Goal: Task Accomplishment & Management: Use online tool/utility

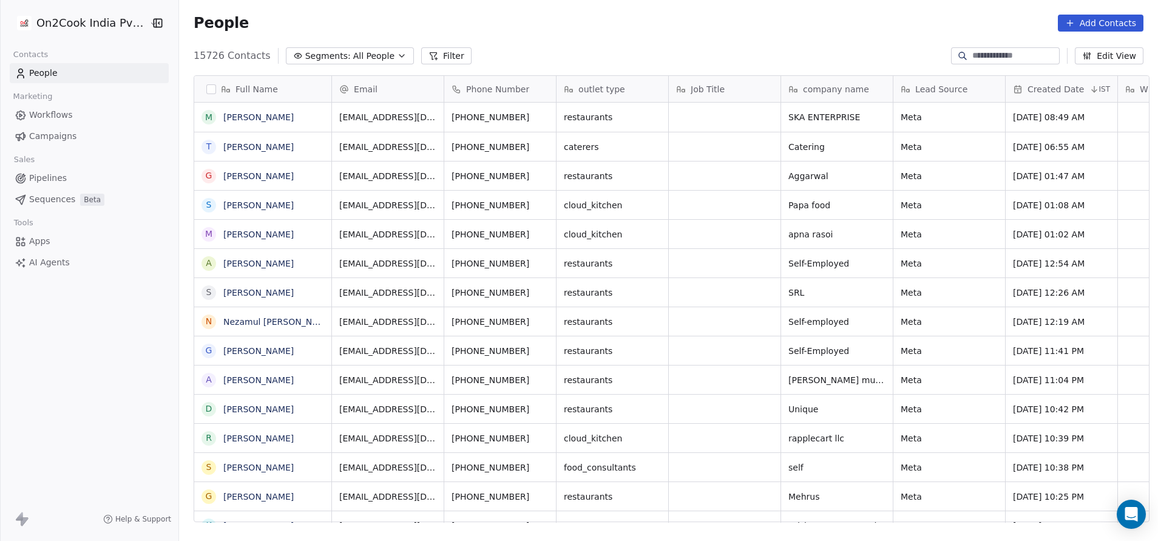
scroll to position [462, 971]
click at [429, 56] on icon at bounding box center [434, 56] width 10 height 10
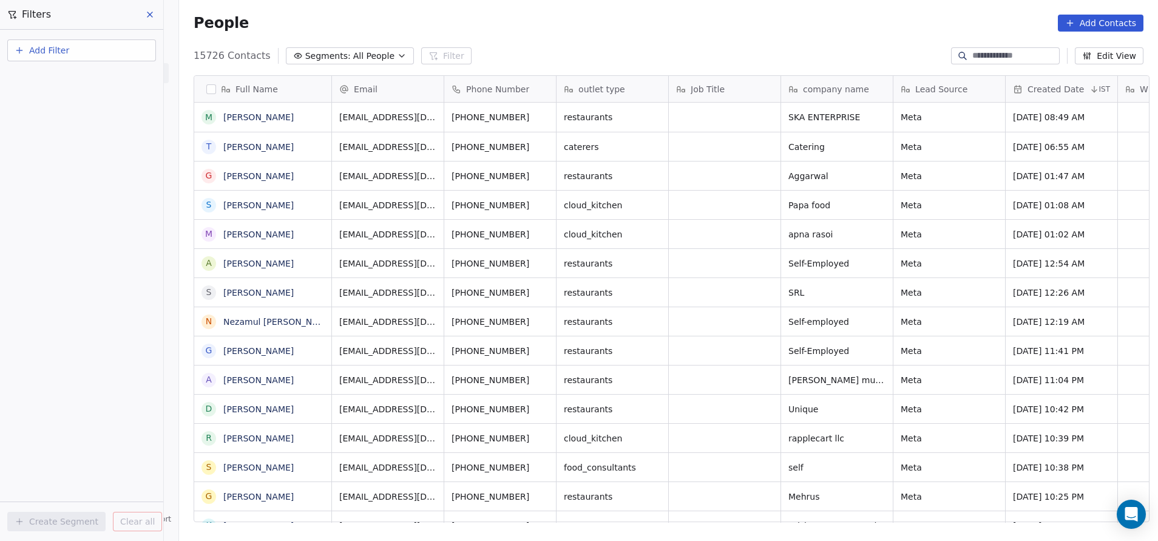
click at [62, 51] on span "Add Filter" at bounding box center [49, 50] width 40 height 13
click at [65, 81] on span "Contact properties" at bounding box center [59, 79] width 79 height 13
type input "***"
click at [56, 122] on div "Assignee" at bounding box center [81, 123] width 123 height 12
click at [56, 122] on div "Includes" at bounding box center [81, 129] width 127 height 19
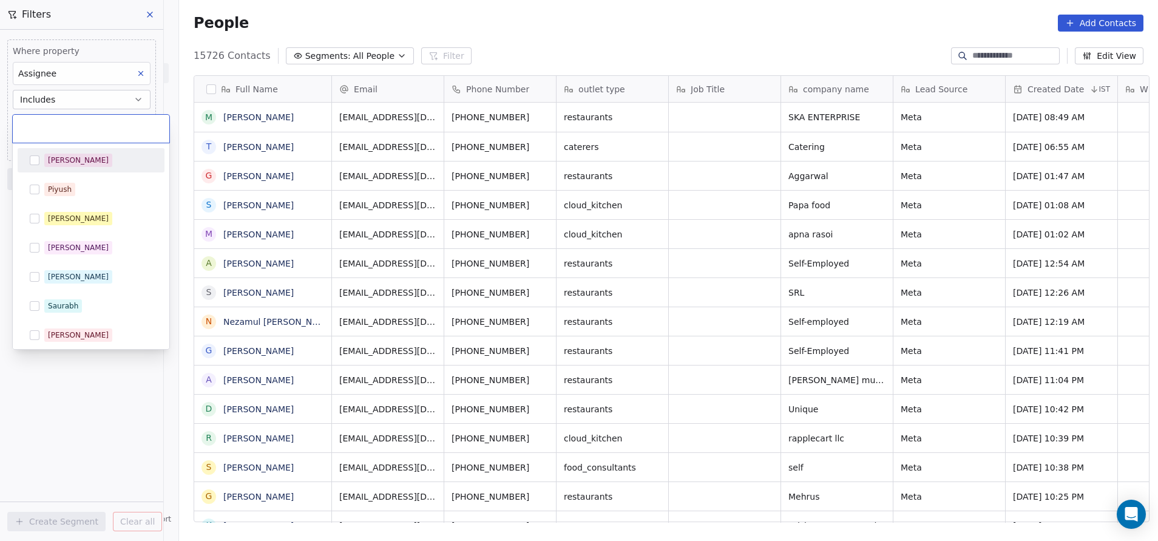
click at [56, 122] on body "On2Cook India Pvt. Ltd. Contacts People Marketing Workflows Campaigns Sales Pip…" at bounding box center [579, 270] width 1158 height 541
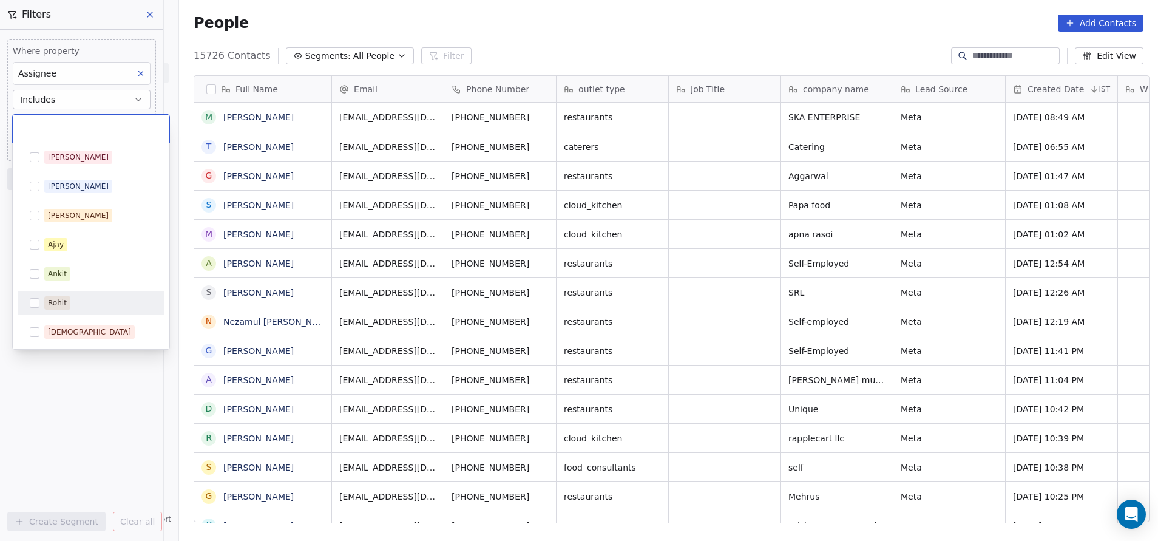
click at [52, 299] on div "Rohit" at bounding box center [57, 302] width 19 height 11
click at [118, 382] on html "On2Cook India Pvt. Ltd. Contacts People Marketing Workflows Campaigns Sales Pip…" at bounding box center [579, 270] width 1158 height 541
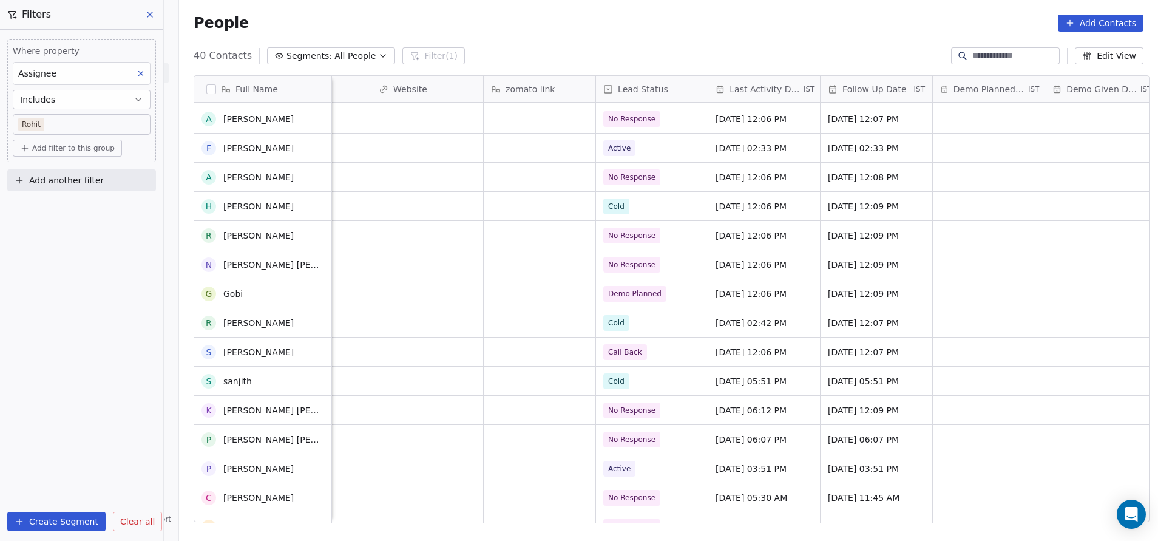
scroll to position [0, 0]
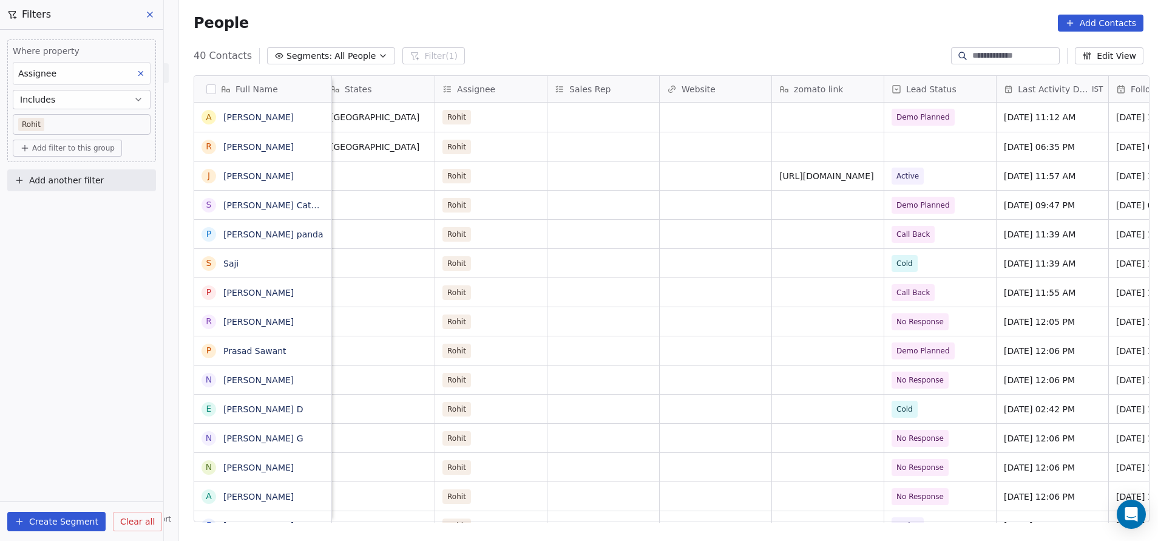
click at [940, 89] on span "Lead Status" at bounding box center [931, 89] width 50 height 12
click at [840, 108] on html "On2Cook India Pvt. Ltd. Contacts People Marketing Workflows Campaigns Sales Pip…" at bounding box center [579, 270] width 1158 height 541
